Goal: Task Accomplishment & Management: Manage account settings

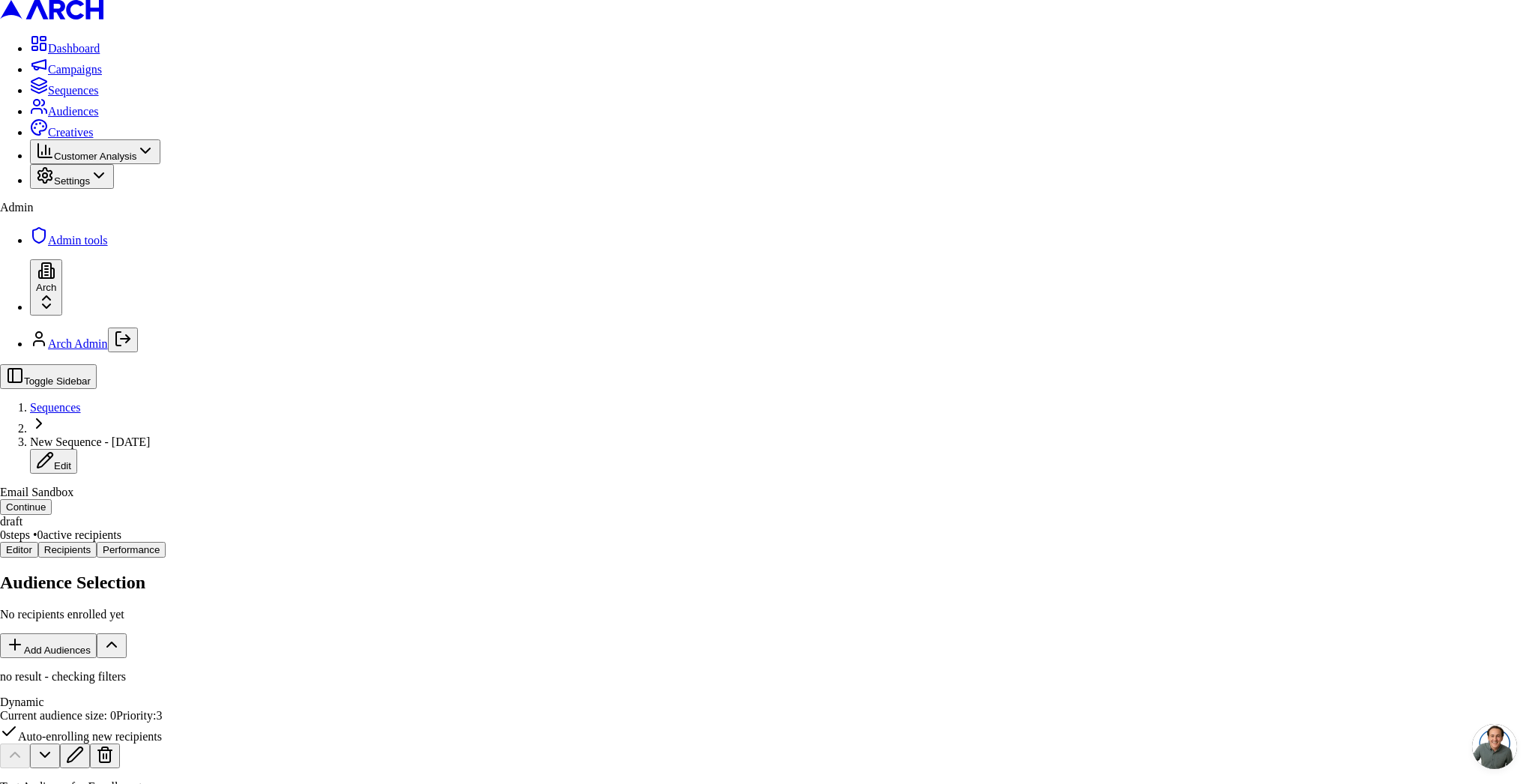
click at [828, 489] on body "Dashboard Campaigns Sequences Audiences Creatives Customer Analysis Settings Ad…" at bounding box center [767, 646] width 1535 height 1291
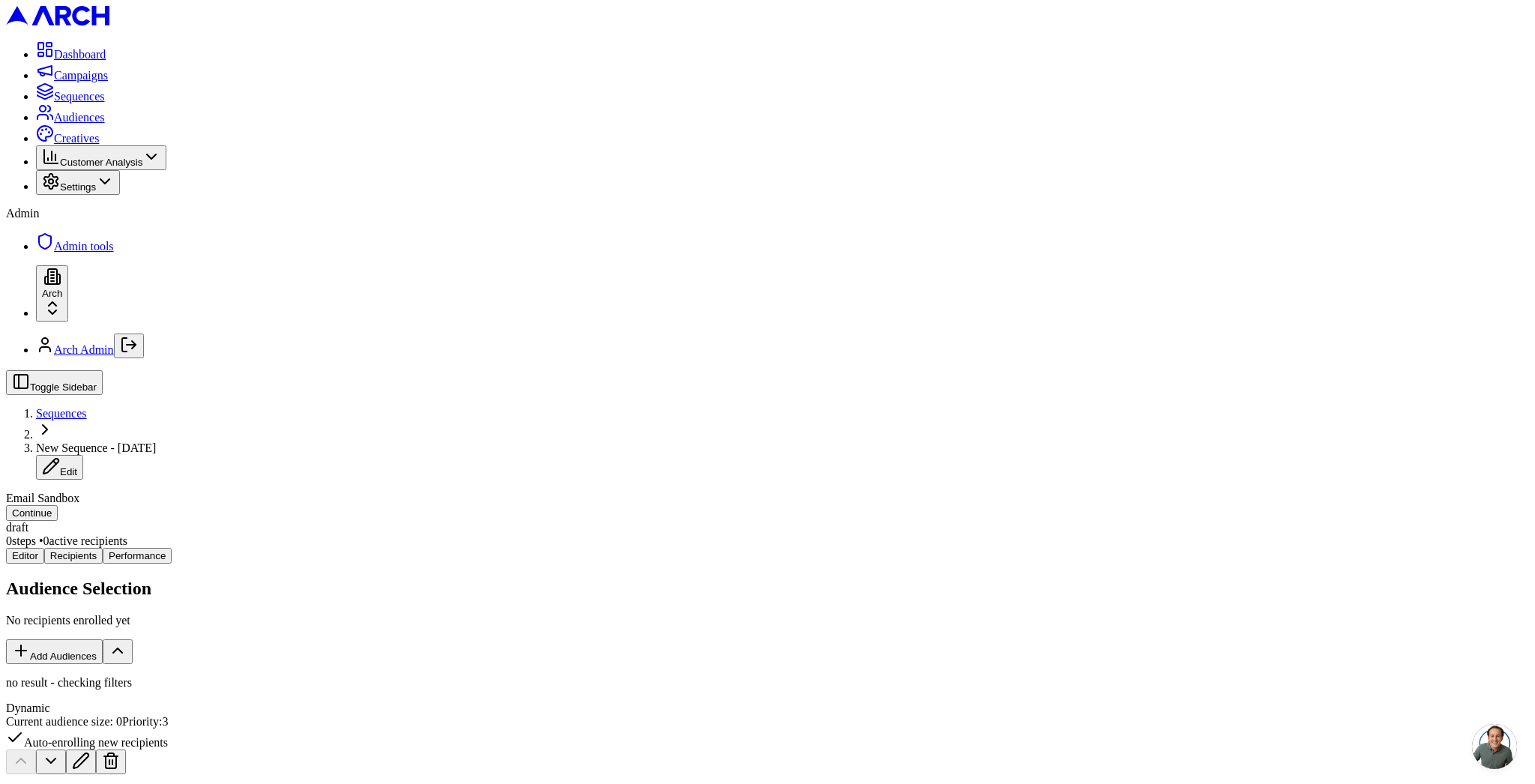
click at [96, 749] on button at bounding box center [80, 762] width 30 height 25
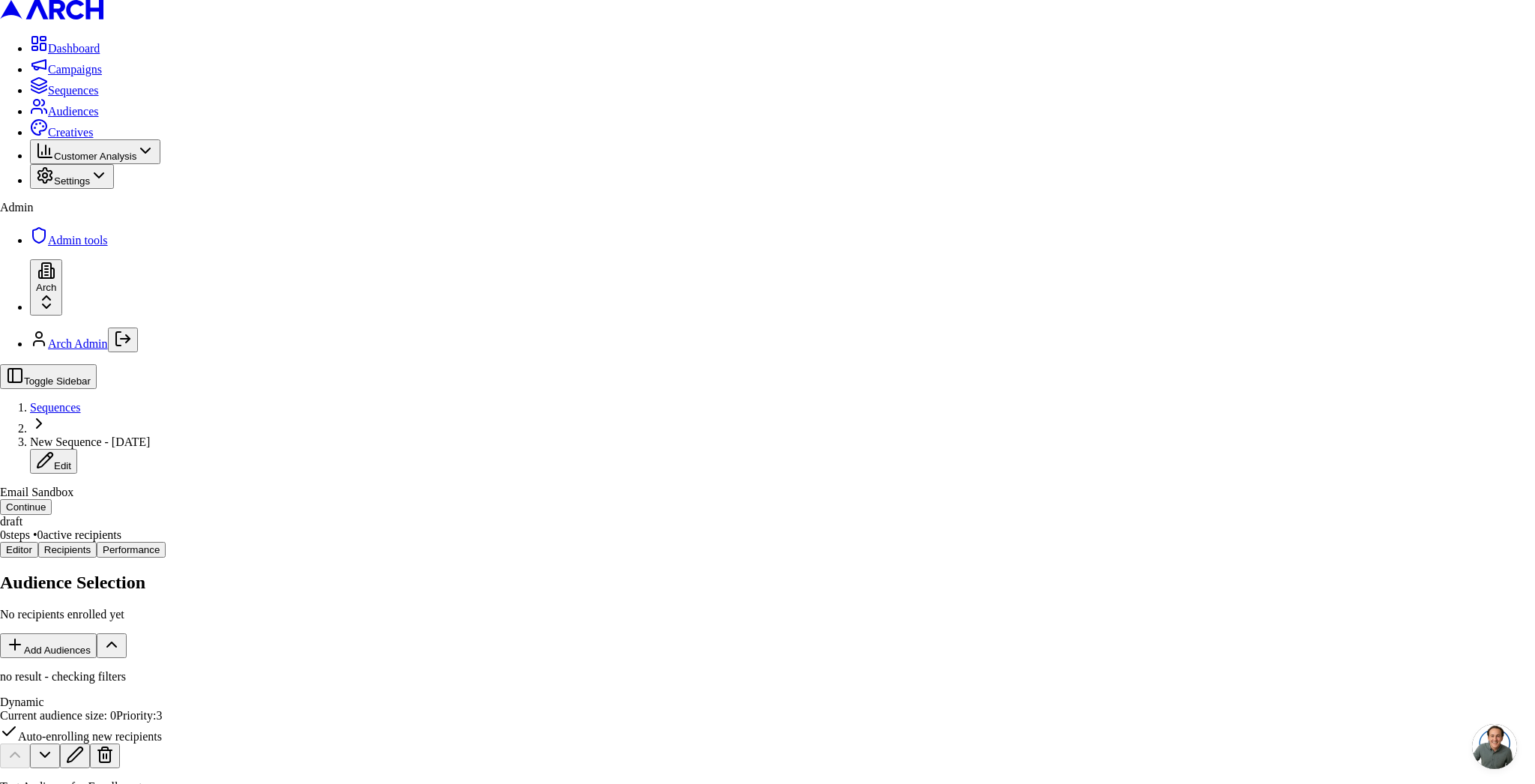
drag, startPoint x: 707, startPoint y: 243, endPoint x: 574, endPoint y: 215, distance: 135.9
click at [574, 215] on body "Dashboard Campaigns Sequences Audiences Creatives Customer Analysis Settings Ad…" at bounding box center [767, 633] width 1535 height 1266
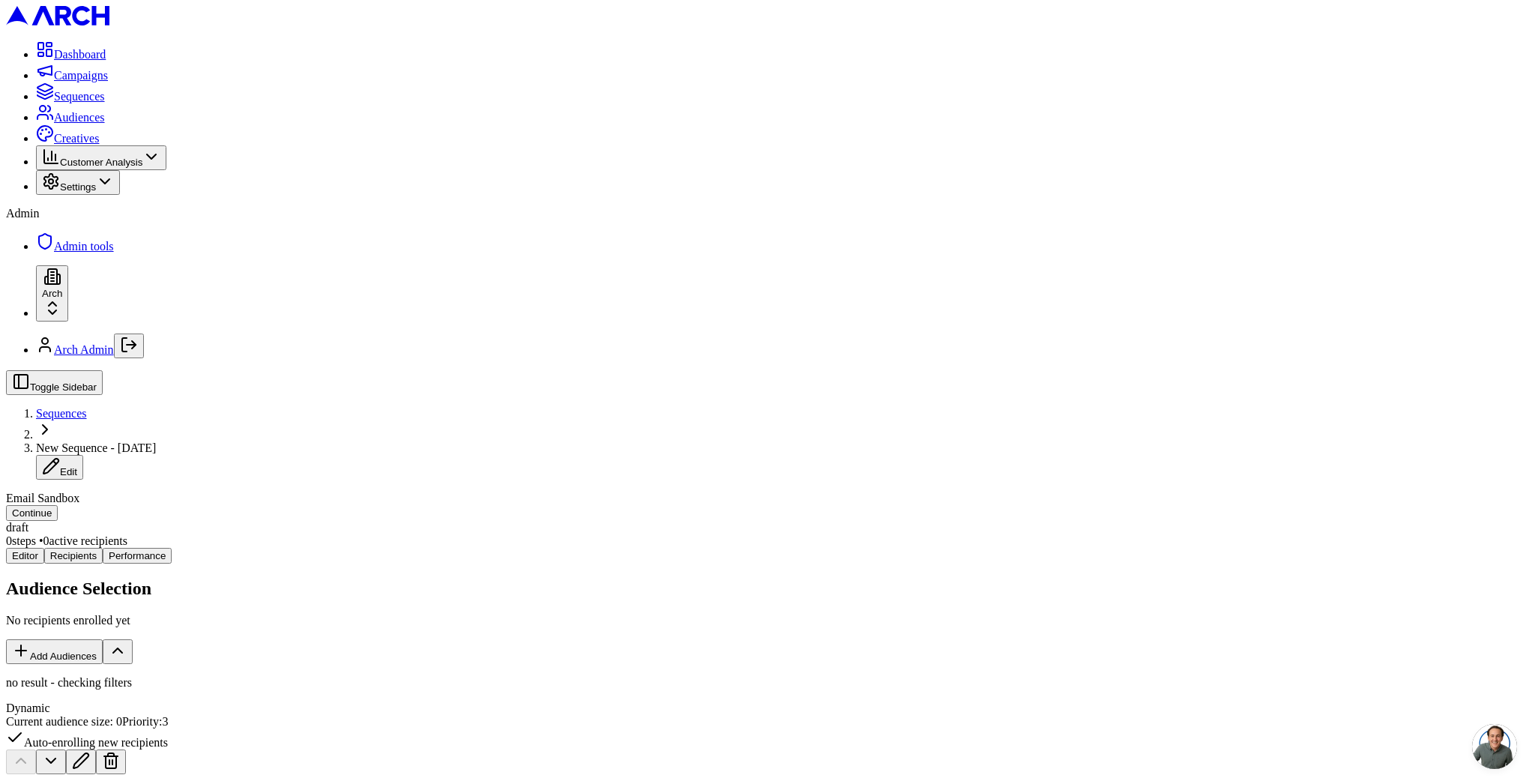
click at [103, 639] on button "Add Audiences" at bounding box center [54, 651] width 97 height 25
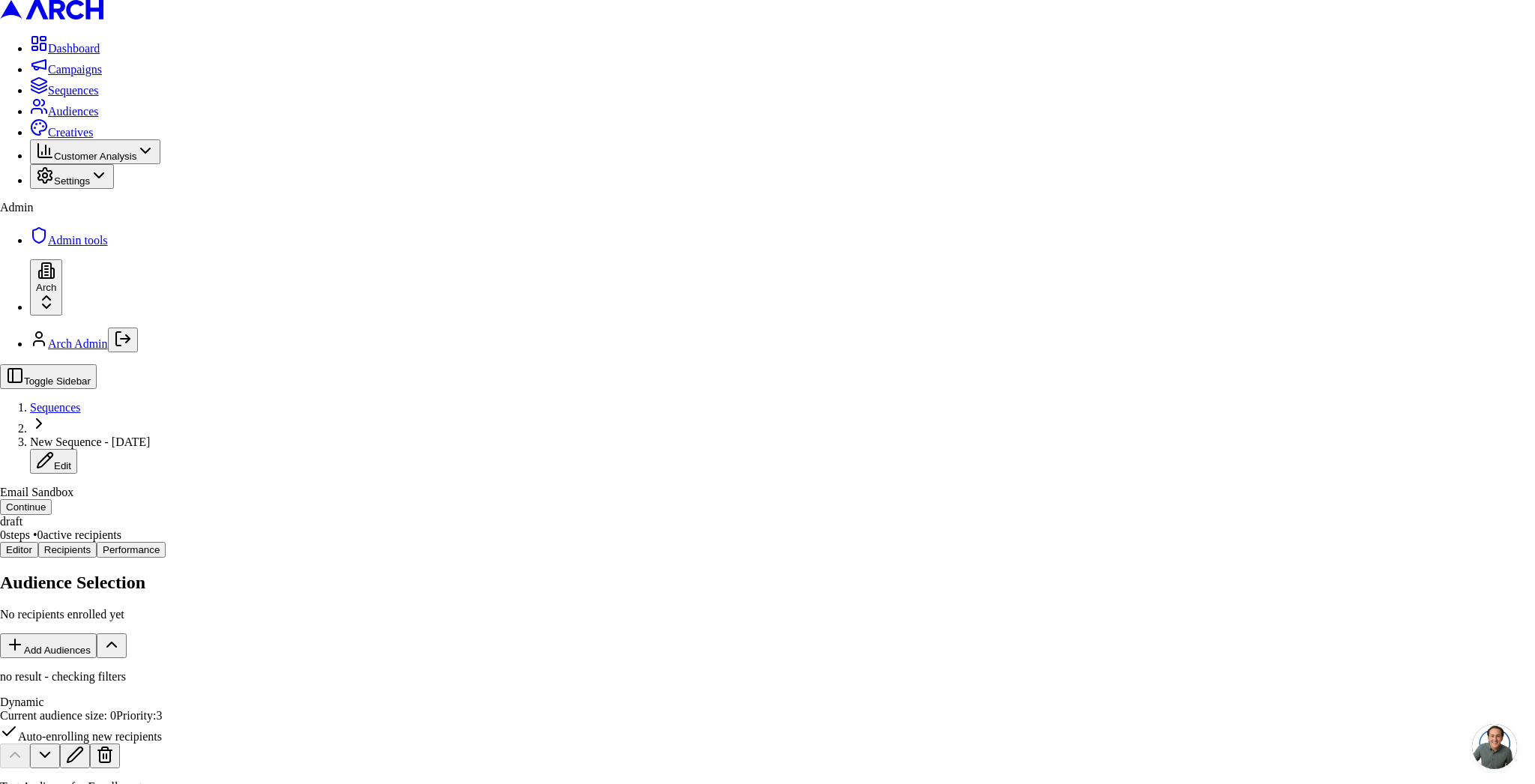
click at [705, 531] on body "Dashboard Campaigns Sequences Audiences Creatives Customer Analysis Settings Ad…" at bounding box center [767, 714] width 1535 height 1430
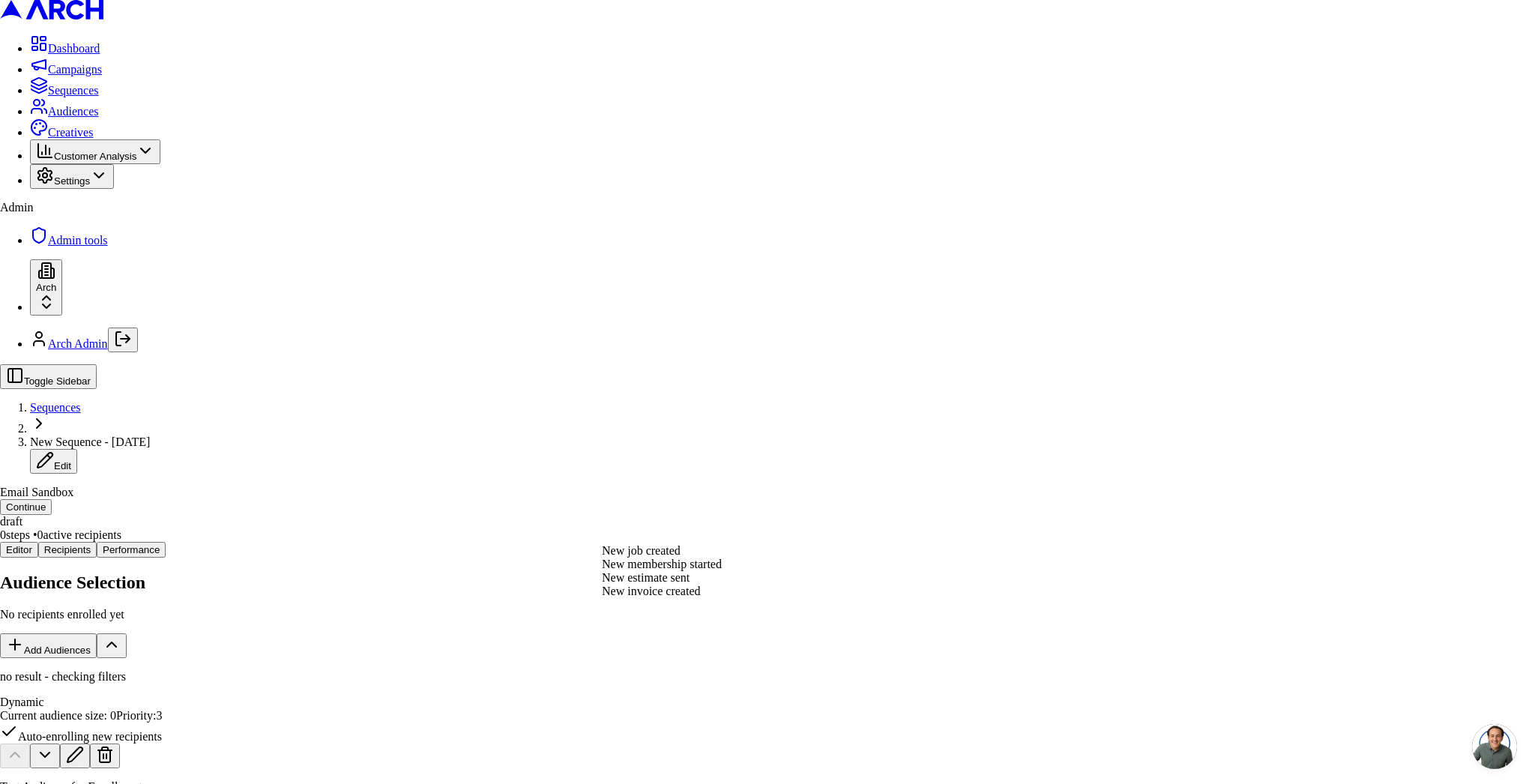
click at [640, 530] on body "Dashboard Campaigns Sequences Audiences Creatives Customer Analysis Settings Ad…" at bounding box center [767, 714] width 1535 height 1430
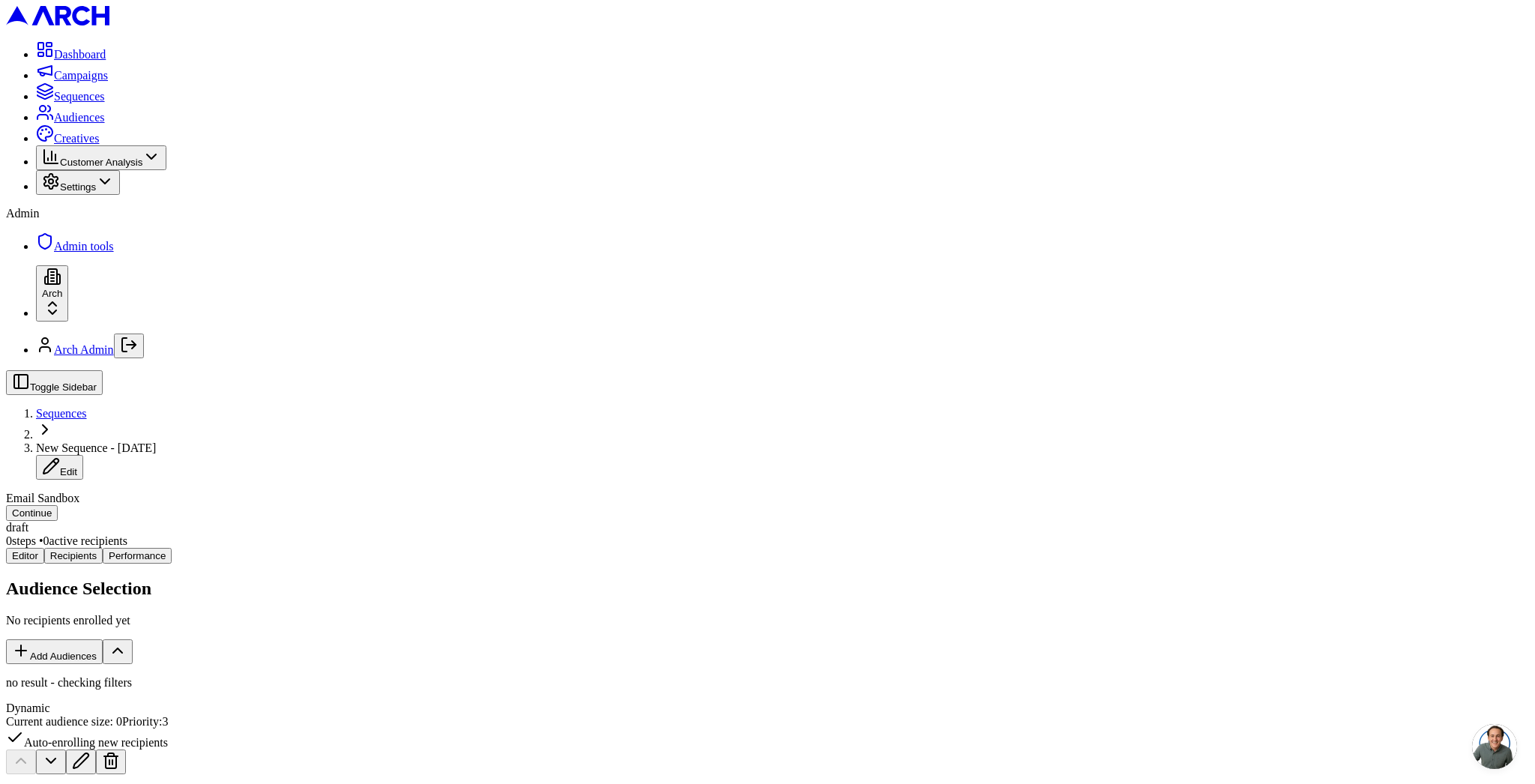
click at [96, 749] on button at bounding box center [80, 762] width 30 height 25
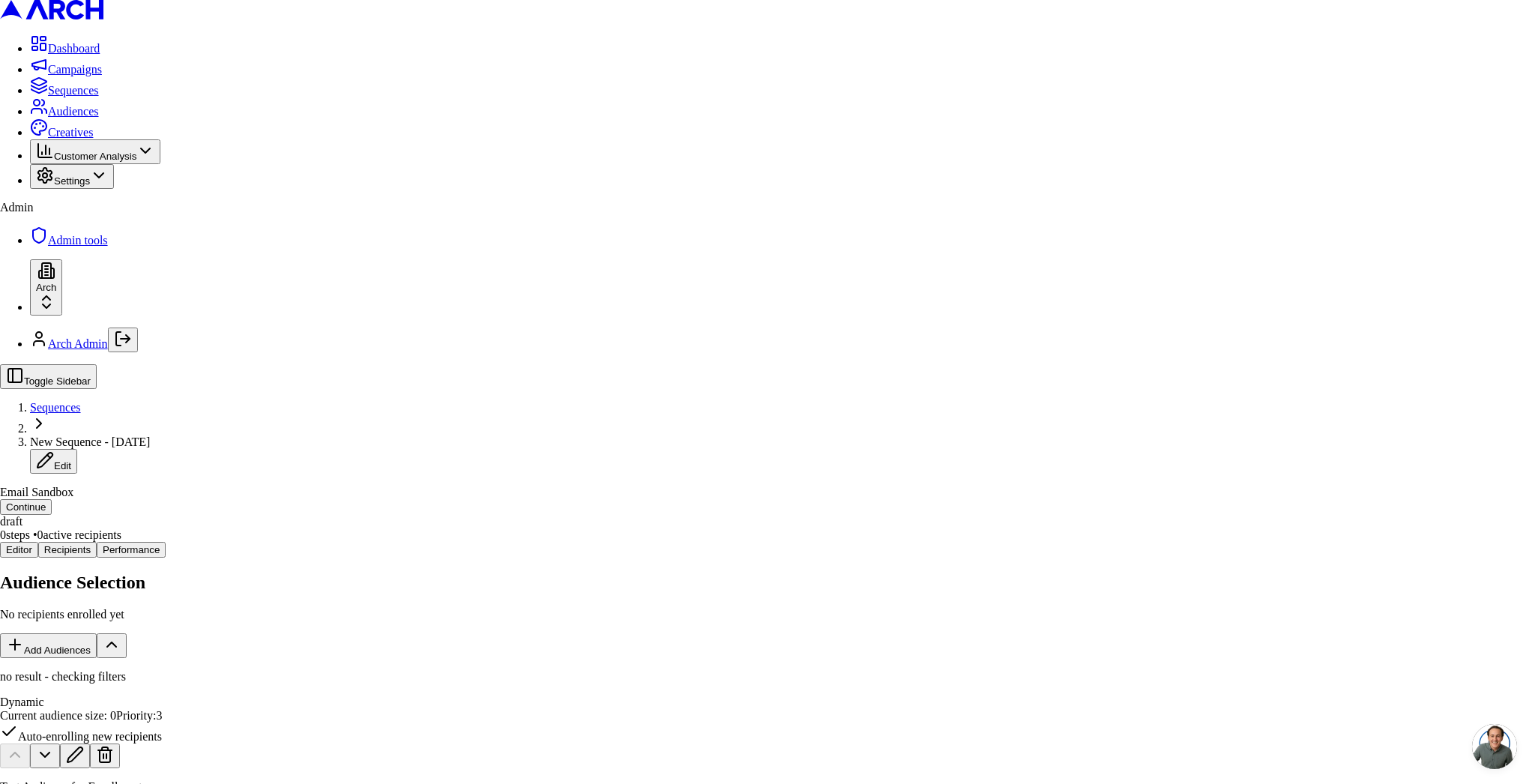
drag, startPoint x: 721, startPoint y: 249, endPoint x: 626, endPoint y: 232, distance: 96.5
copy p "Configure auto-enrollment settings for no result - checking filters"
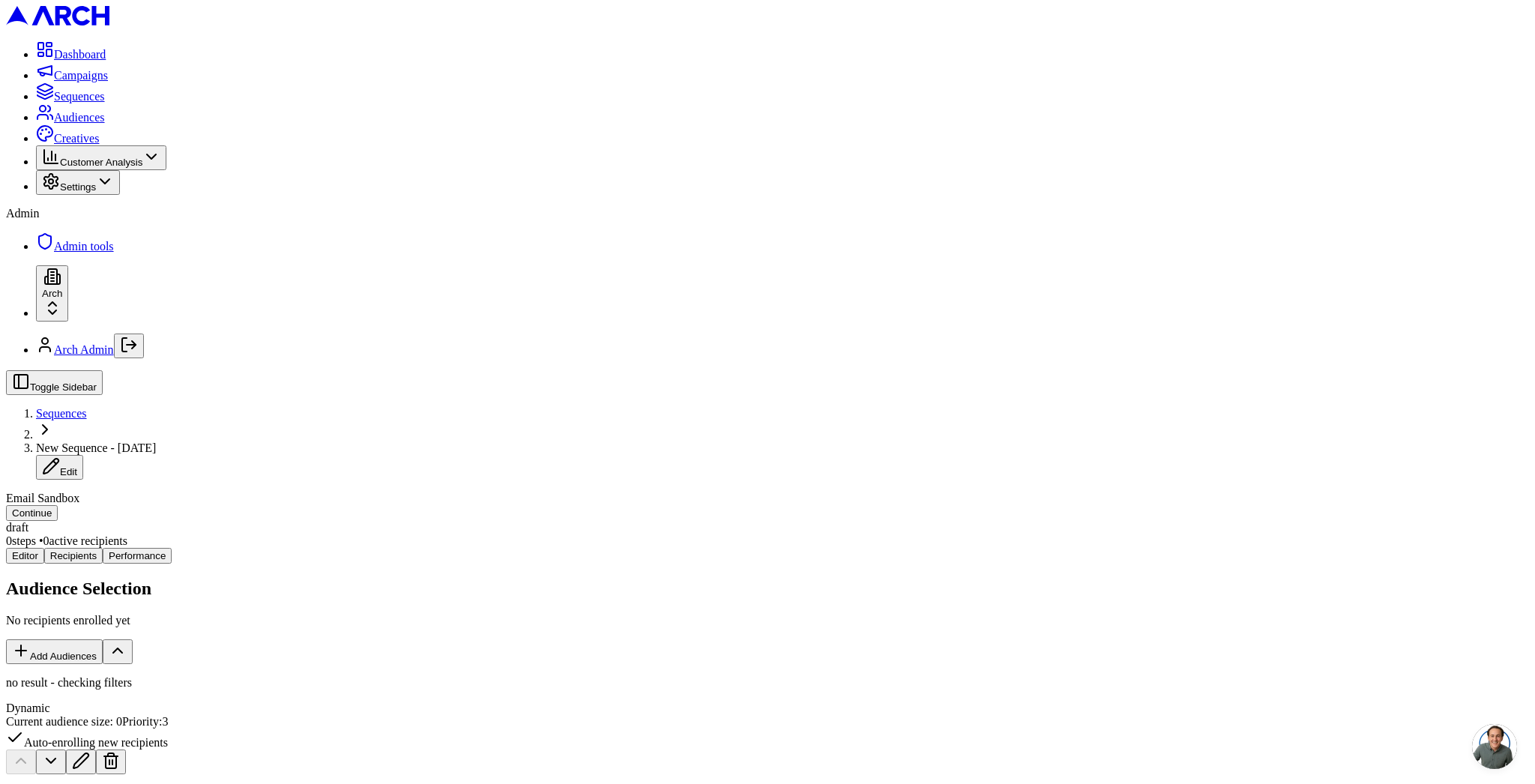
click at [96, 749] on button at bounding box center [80, 762] width 30 height 25
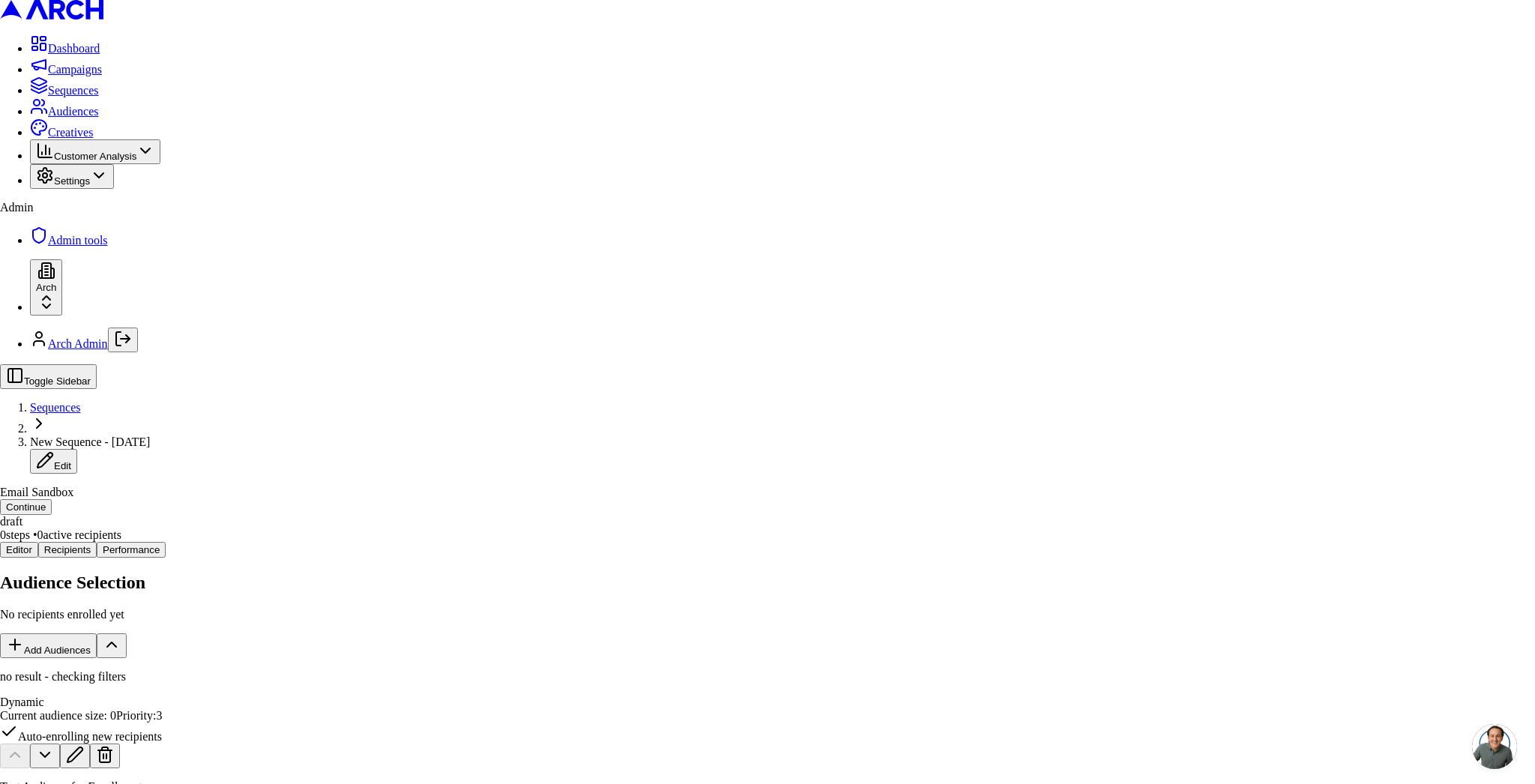
click at [724, 486] on body "Dashboard Campaigns Sequences Audiences Creatives Customer Analysis Settings Ad…" at bounding box center [767, 646] width 1535 height 1291
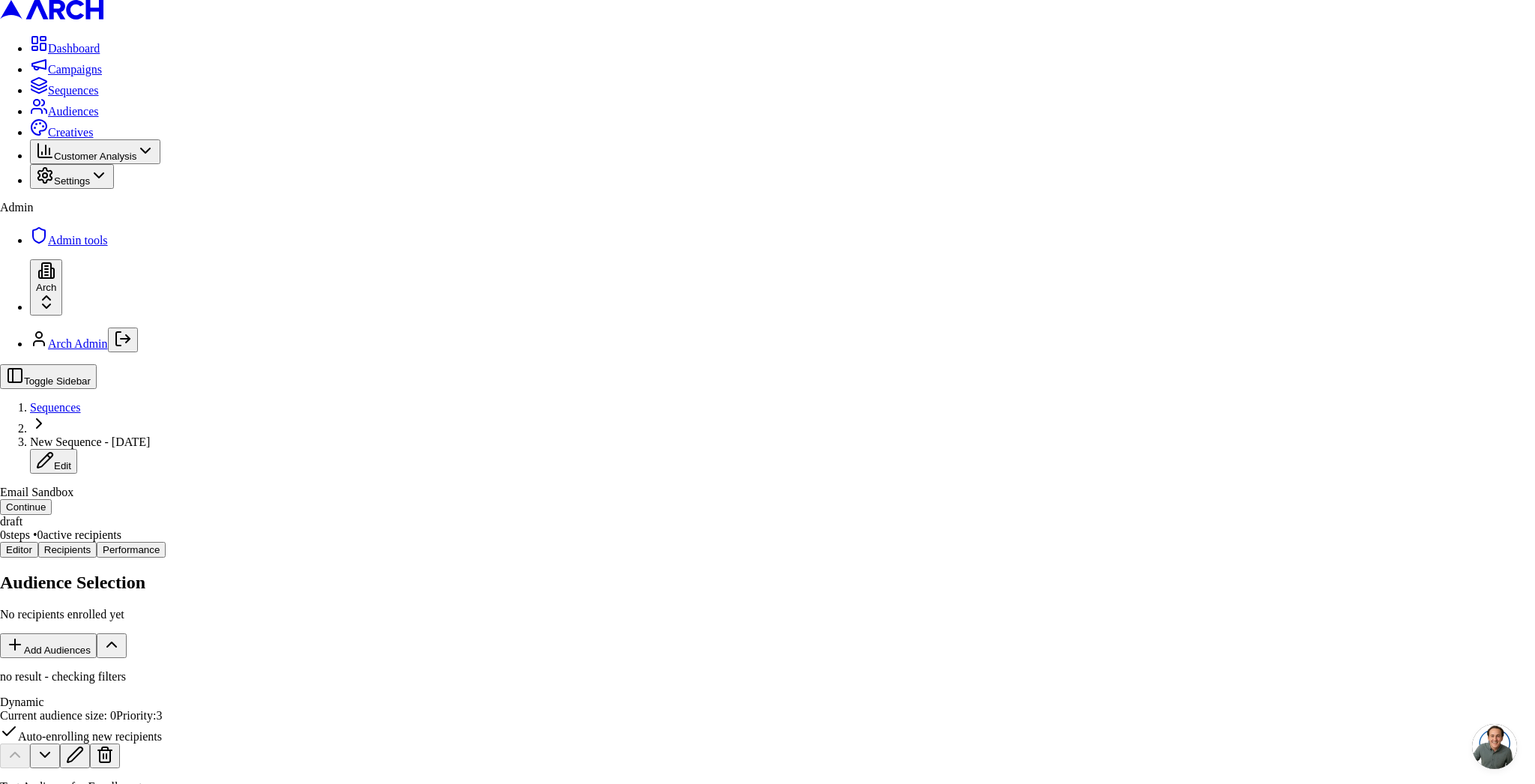
type button "once_per_lead"
